Goal: Navigation & Orientation: Find specific page/section

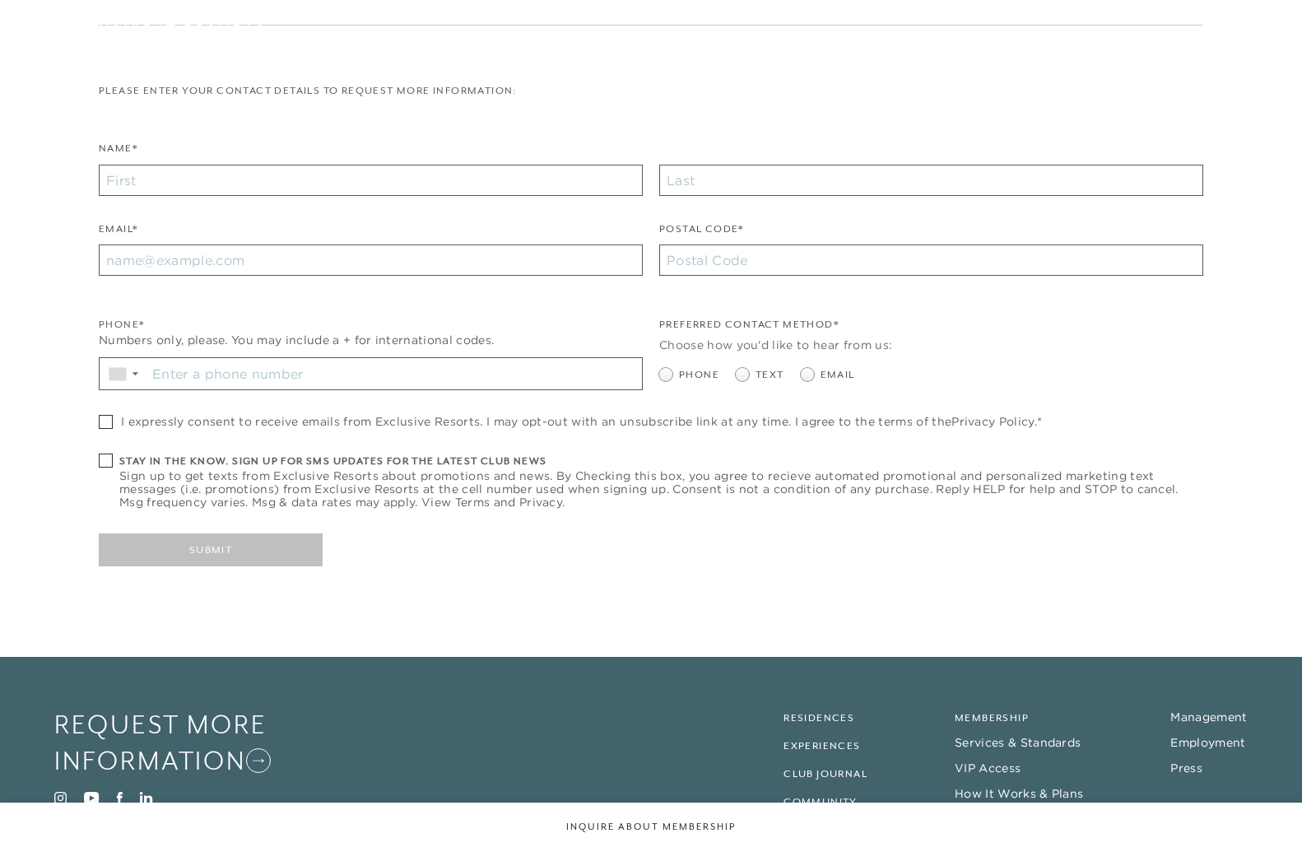
scroll to position [438, 0]
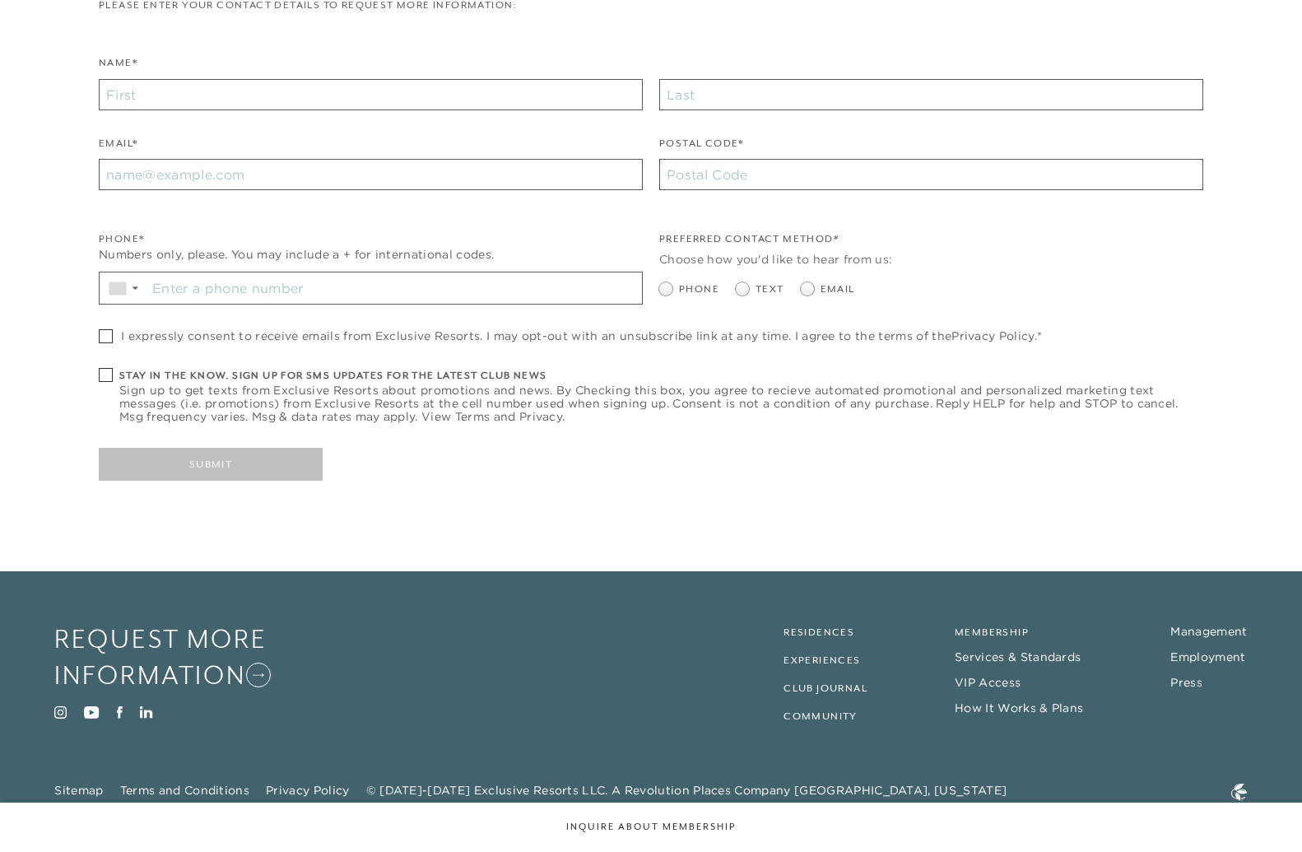
scroll to position [17, 0]
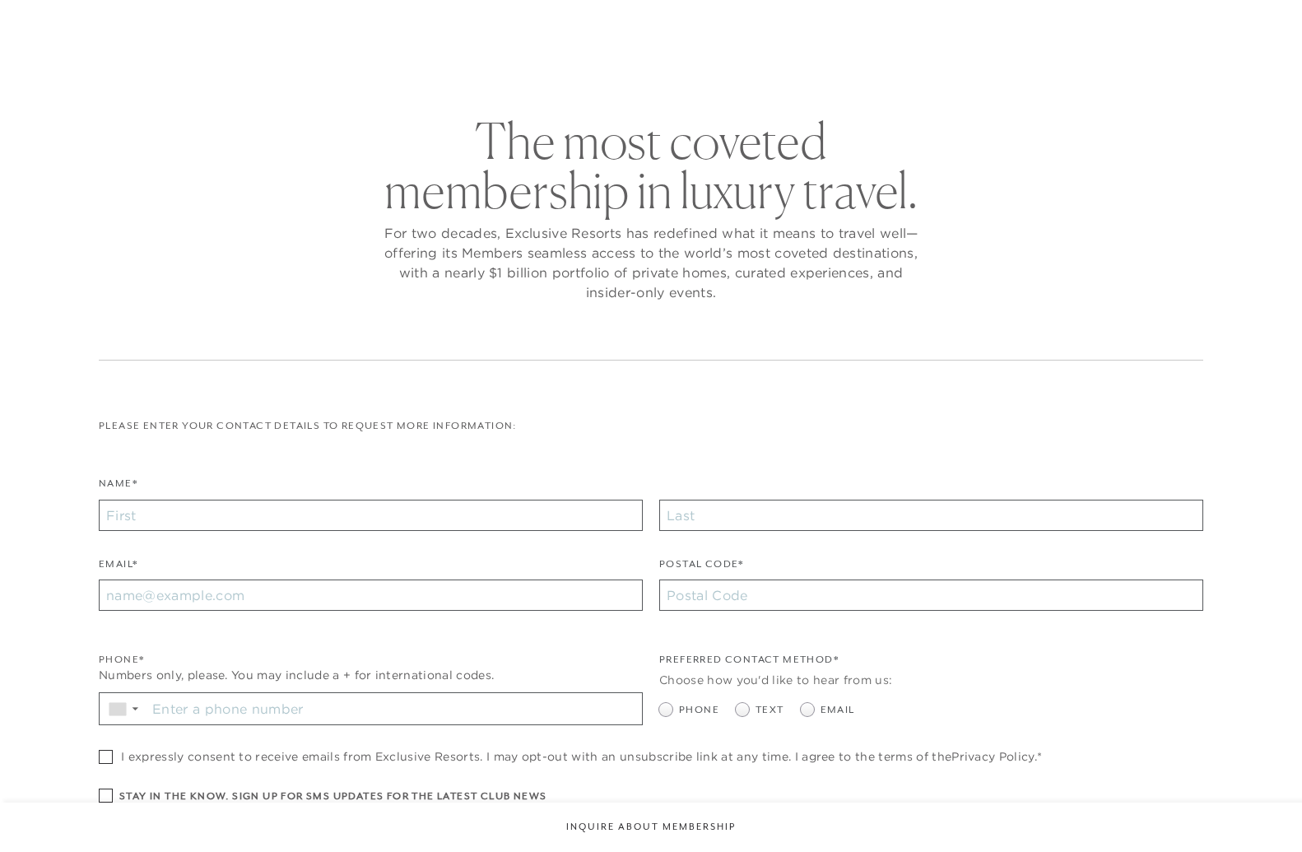
checkbox input "false"
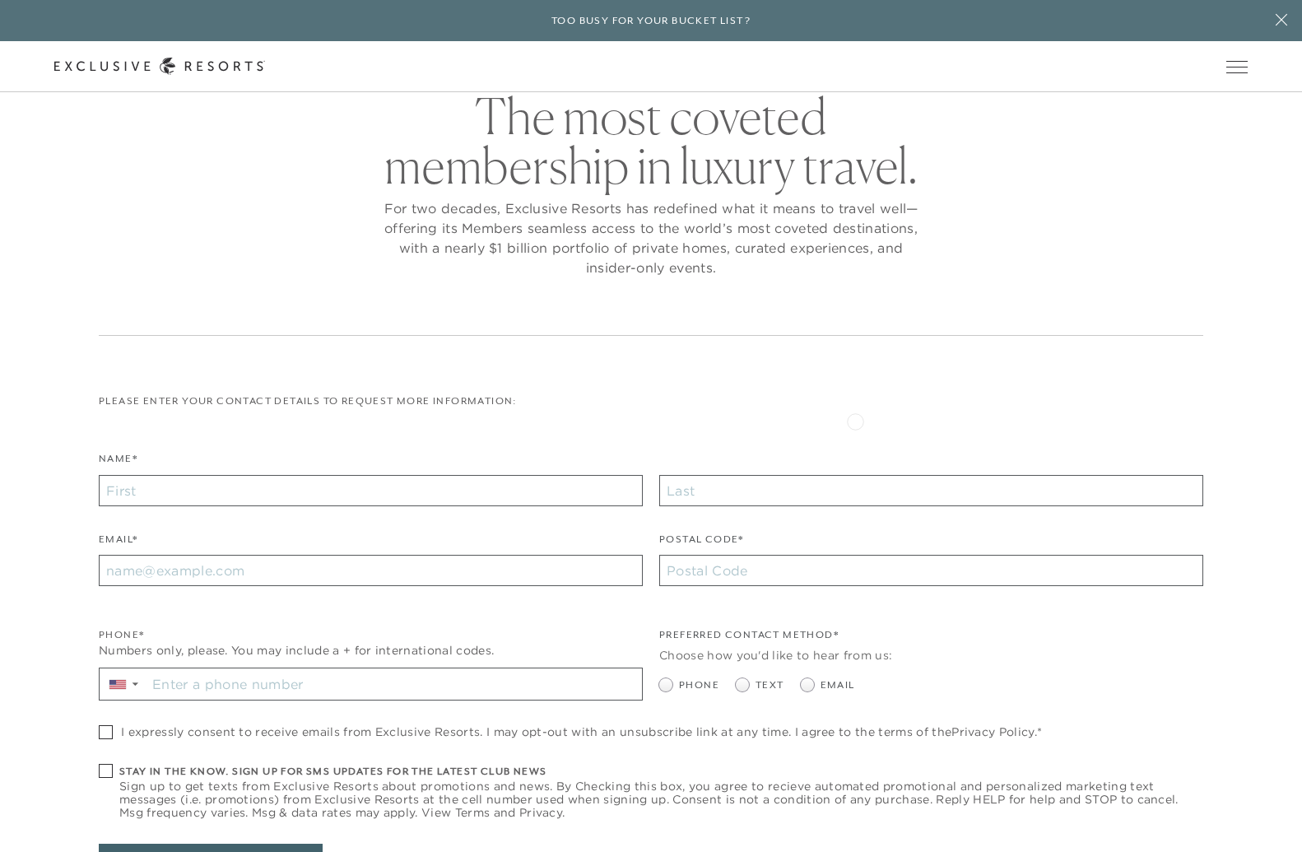
scroll to position [479, 0]
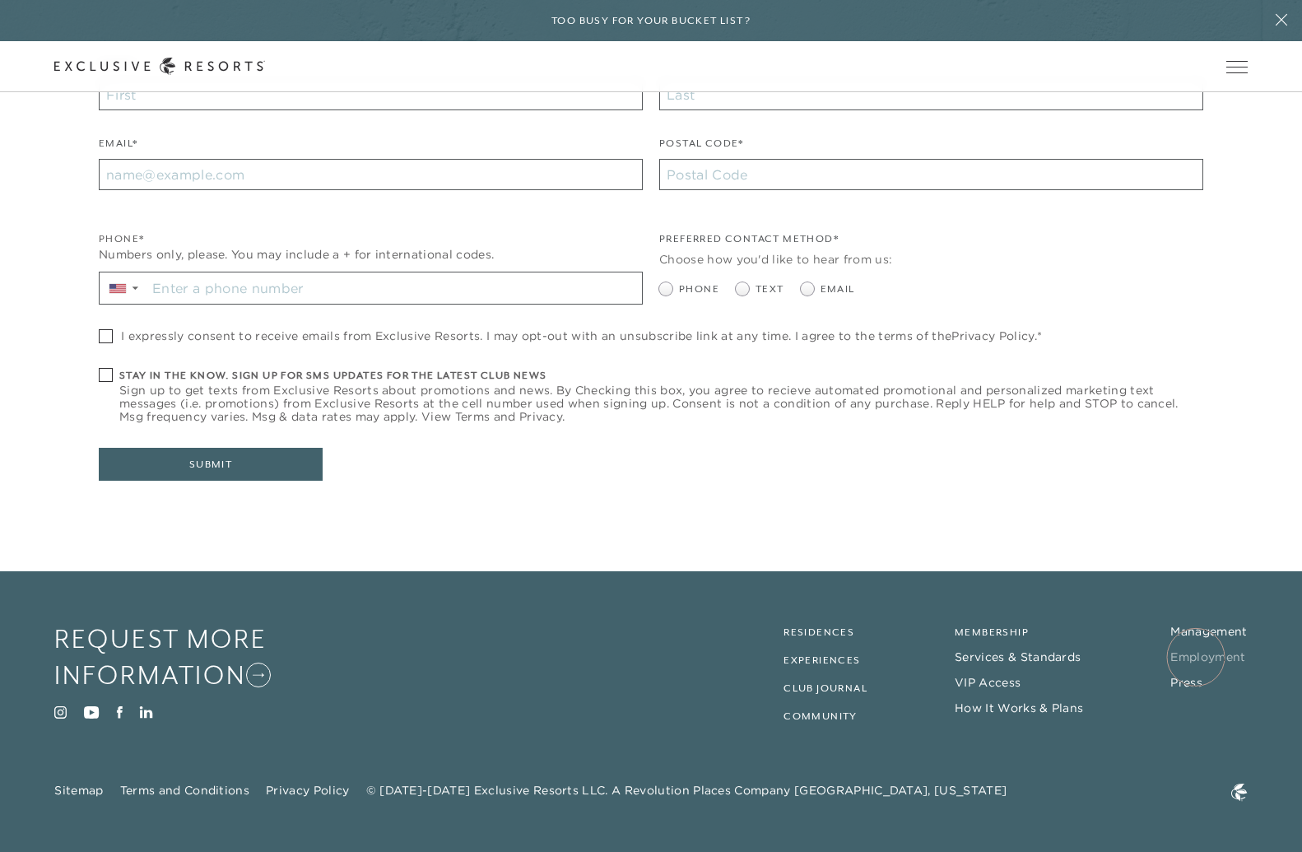
click at [1196, 657] on link "Employment" at bounding box center [1207, 656] width 75 height 15
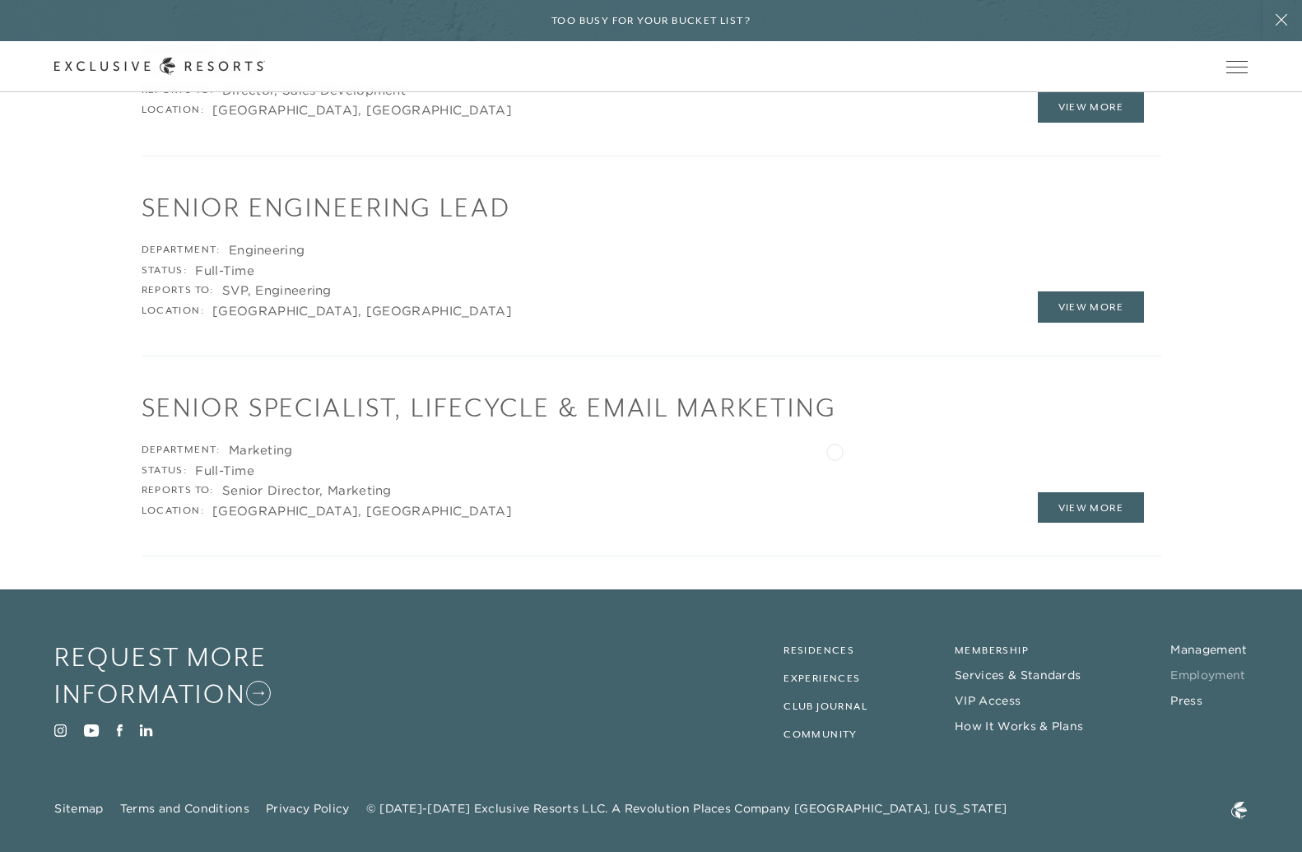
scroll to position [3351, 0]
